Goal: Information Seeking & Learning: Learn about a topic

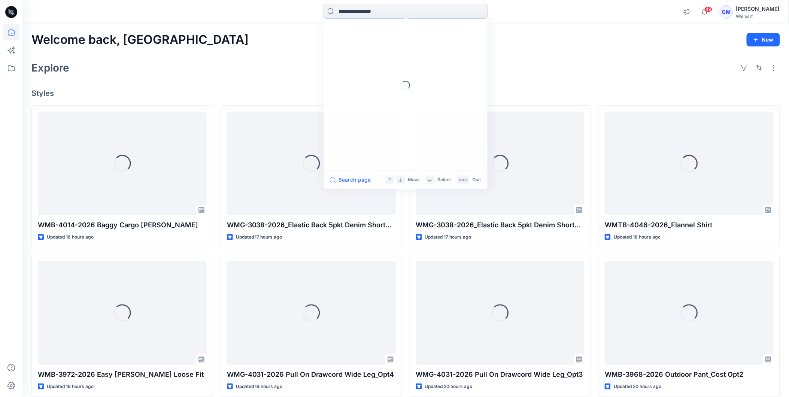
click at [410, 9] on input at bounding box center [405, 11] width 165 height 15
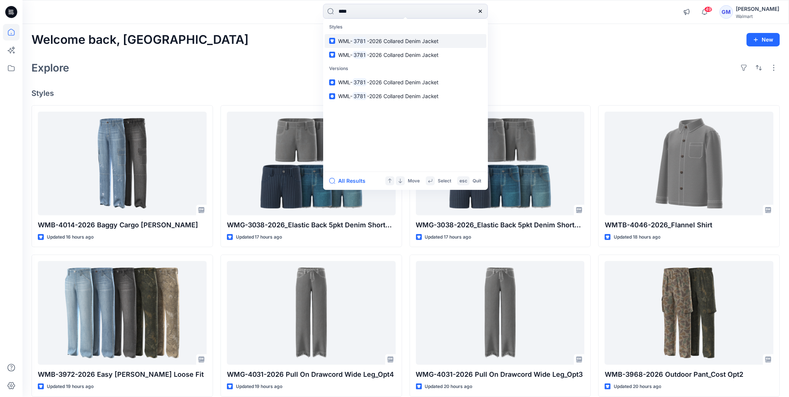
type input "****"
click at [377, 45] on link "WML- 3781 -2026 Collared Denim Jacket" at bounding box center [406, 41] width 162 height 14
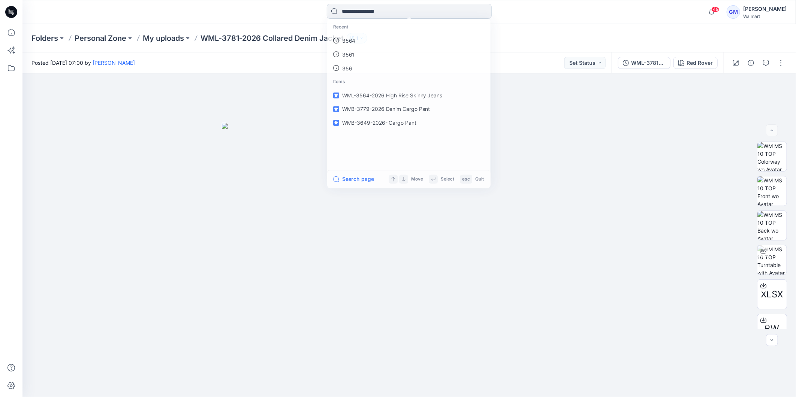
click at [418, 4] on input at bounding box center [409, 11] width 165 height 15
click at [359, 40] on link "3781" at bounding box center [409, 41] width 162 height 14
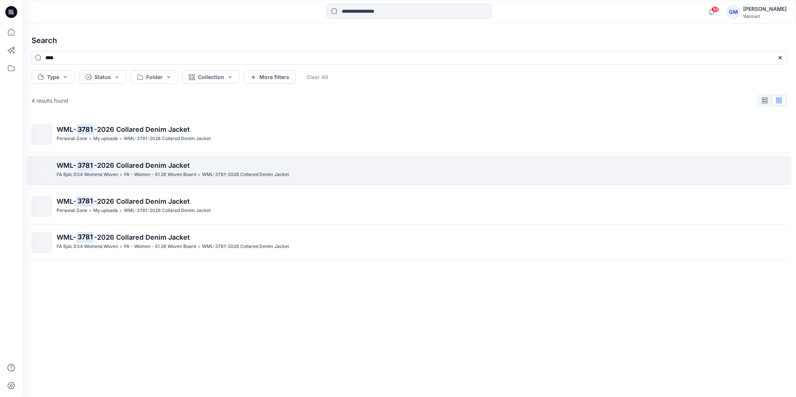
click at [118, 173] on div "FA Epic D34 Womens Woven >" at bounding box center [90, 175] width 66 height 8
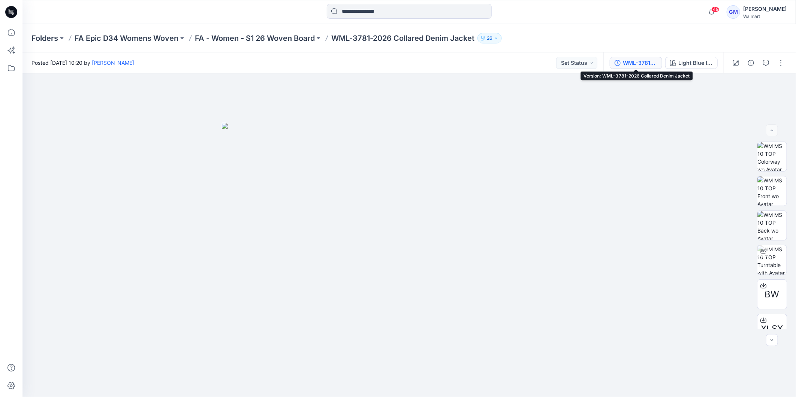
click at [635, 63] on div "WML-3781-2026 Collared Denim Jacket" at bounding box center [640, 63] width 34 height 8
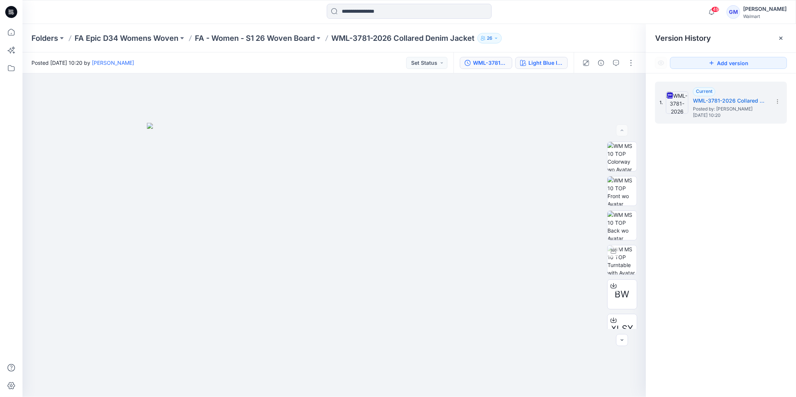
click at [539, 62] on div "Light Blue Indigo Stripe" at bounding box center [545, 63] width 34 height 8
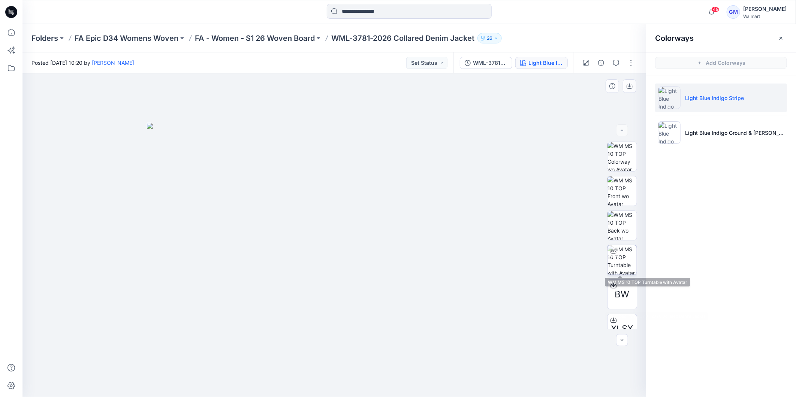
click at [629, 264] on img at bounding box center [621, 259] width 29 height 29
click at [330, 100] on img at bounding box center [334, 222] width 374 height 349
drag, startPoint x: 336, startPoint y: 383, endPoint x: 567, endPoint y: 346, distance: 234.3
click at [567, 346] on div at bounding box center [333, 235] width 623 height 324
